Goal: Transaction & Acquisition: Book appointment/travel/reservation

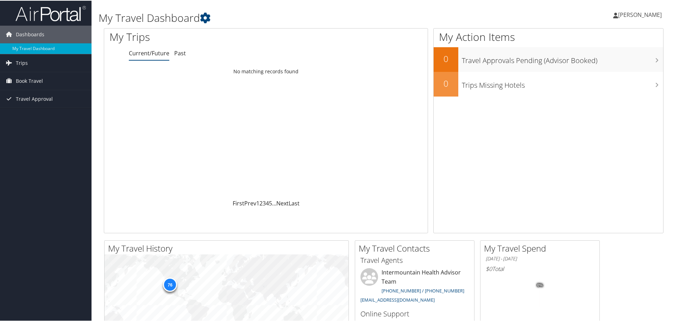
click at [624, 13] on span "[PERSON_NAME]" at bounding box center [640, 14] width 44 height 8
click at [574, 18] on div "Diana Schippers Diana Schippers My Settings Travel Agency Contacts View Travel …" at bounding box center [563, 17] width 225 height 27
click at [26, 65] on span "Trips" at bounding box center [22, 63] width 12 height 18
click at [39, 114] on span "Book Travel" at bounding box center [29, 112] width 27 height 18
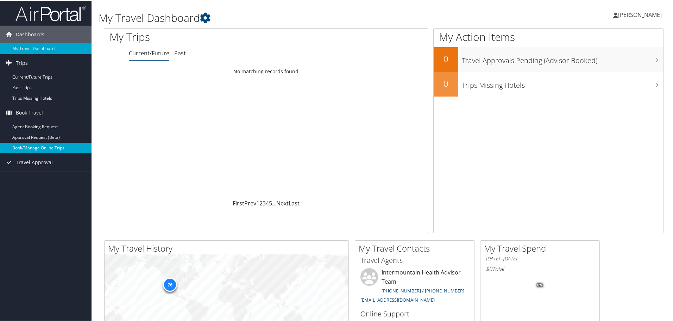
click at [38, 147] on link "Book/Manage Online Trips" at bounding box center [46, 147] width 92 height 11
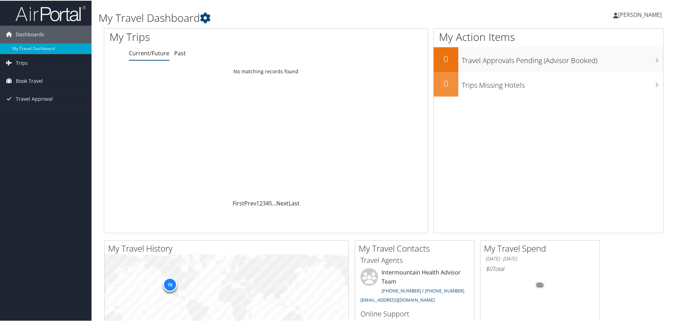
click at [615, 16] on icon at bounding box center [615, 15] width 5 height 6
click at [606, 114] on link "Sign Out" at bounding box center [621, 115] width 79 height 12
